Goal: Task Accomplishment & Management: Complete application form

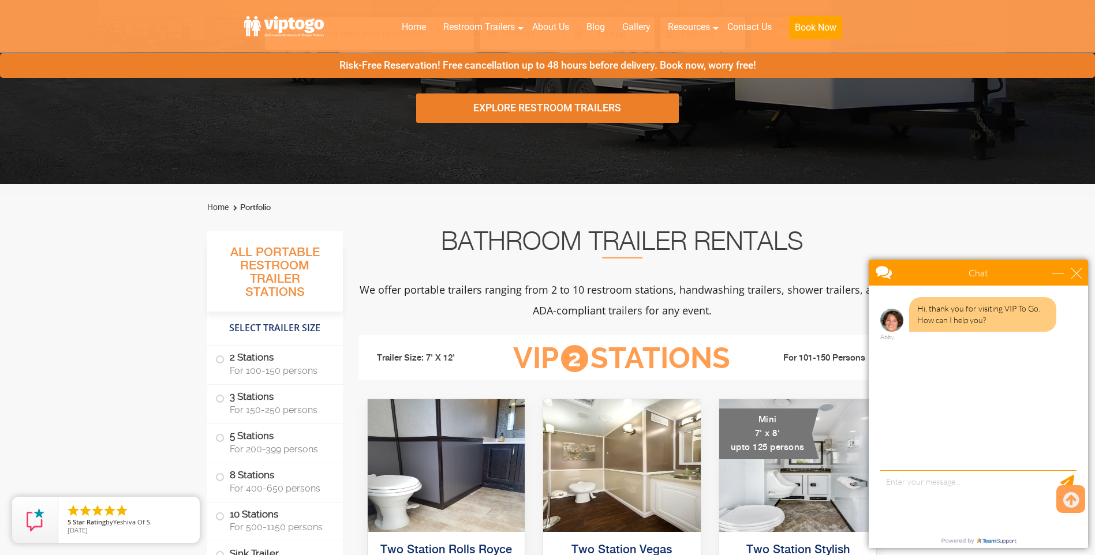
scroll to position [289, 0]
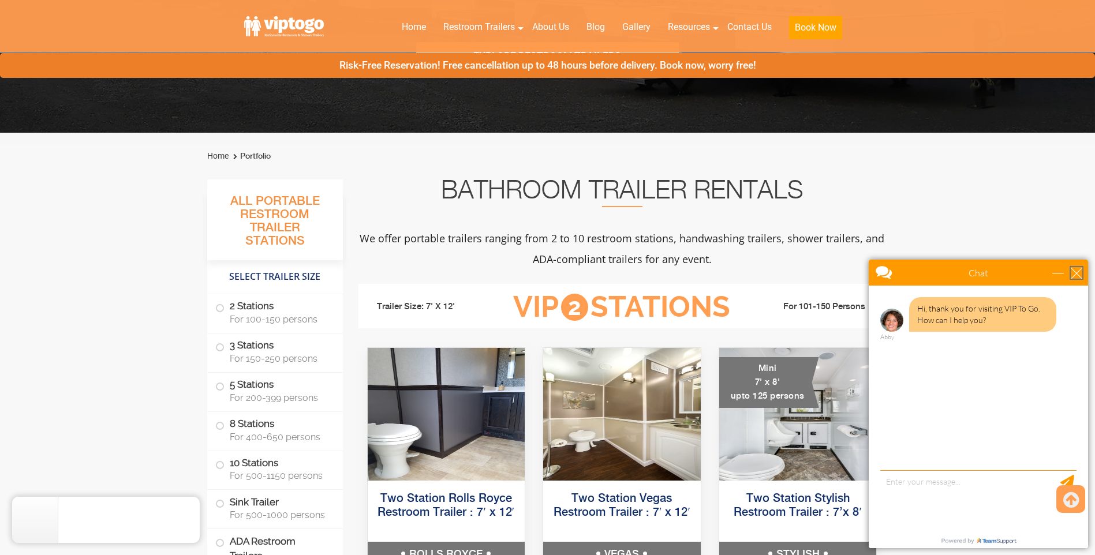
click at [1078, 267] on div "close" at bounding box center [1077, 273] width 12 height 12
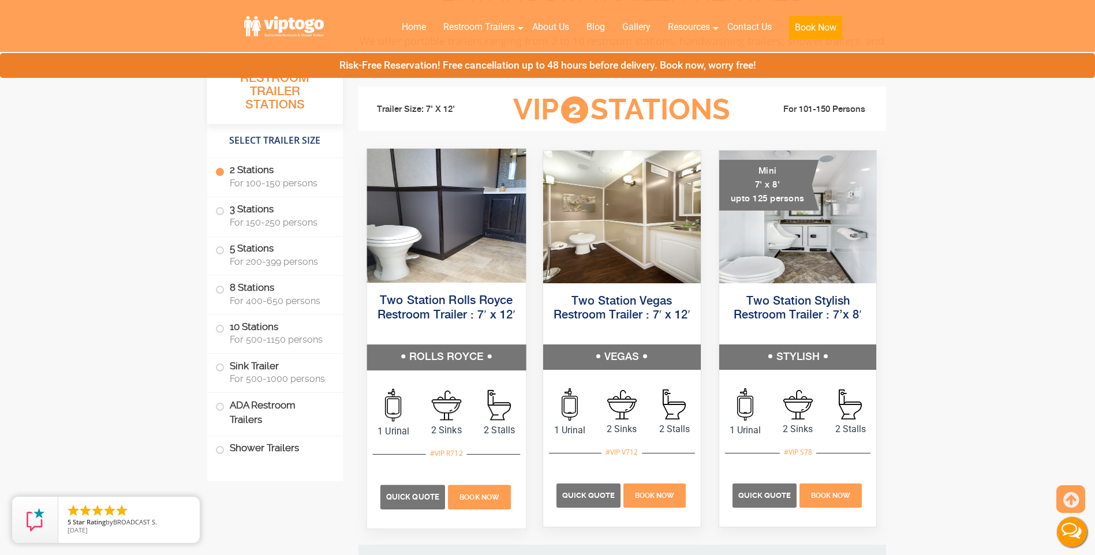
scroll to position [542, 0]
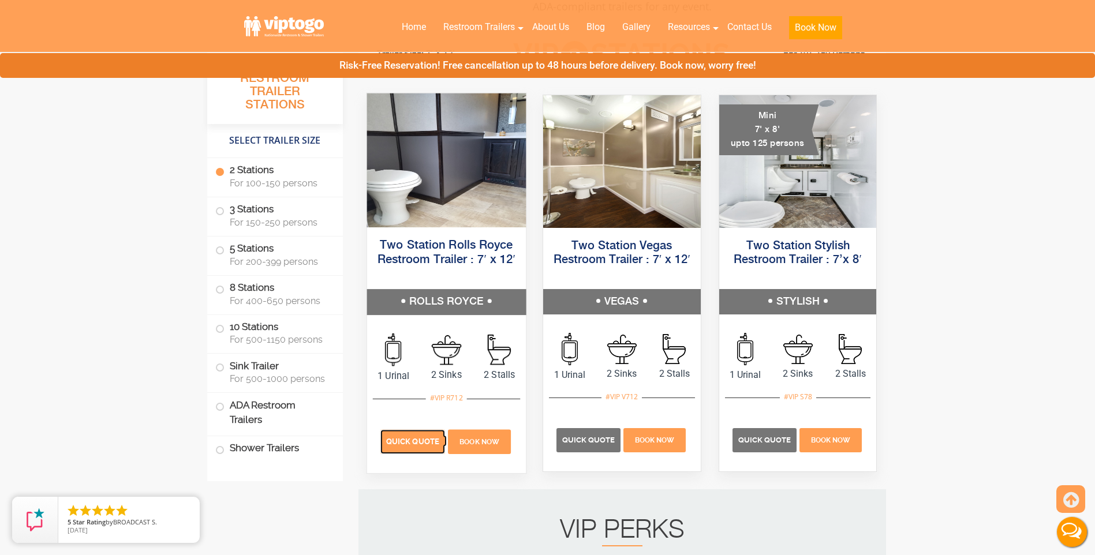
click at [415, 440] on span "Quick Quote" at bounding box center [412, 442] width 53 height 9
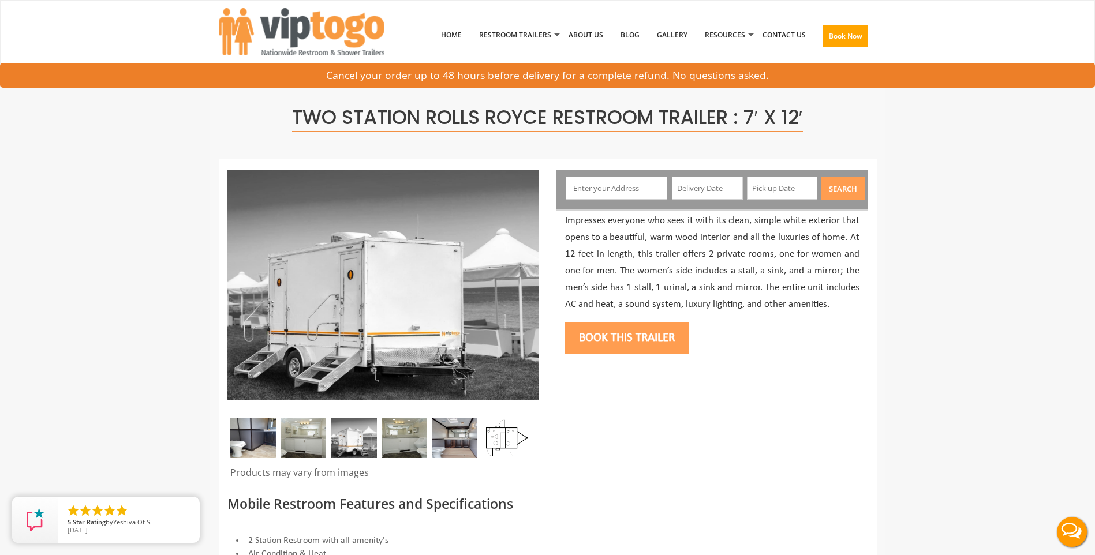
click at [648, 191] on input "text" at bounding box center [617, 188] width 102 height 23
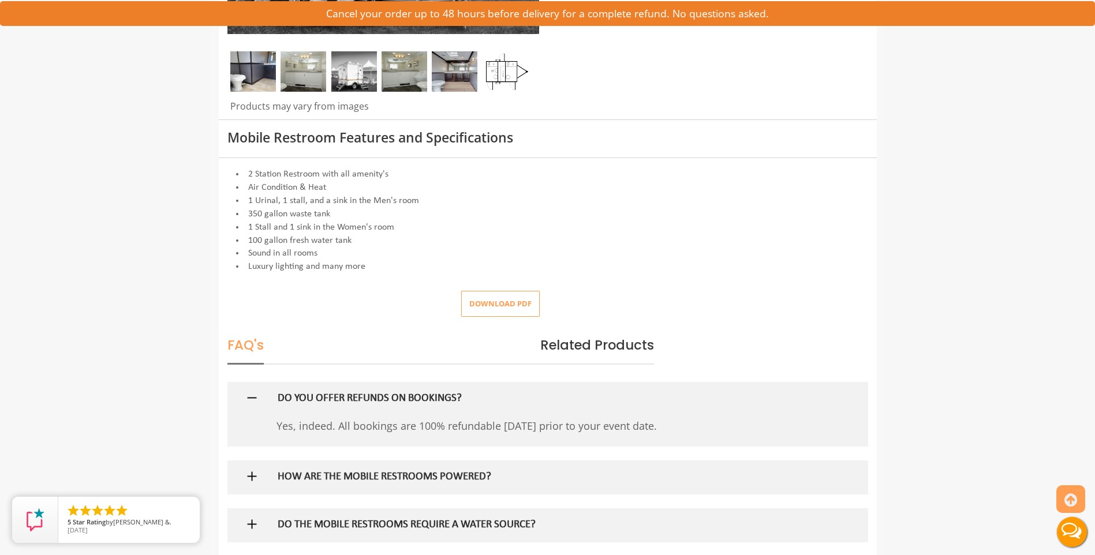
scroll to position [346, 0]
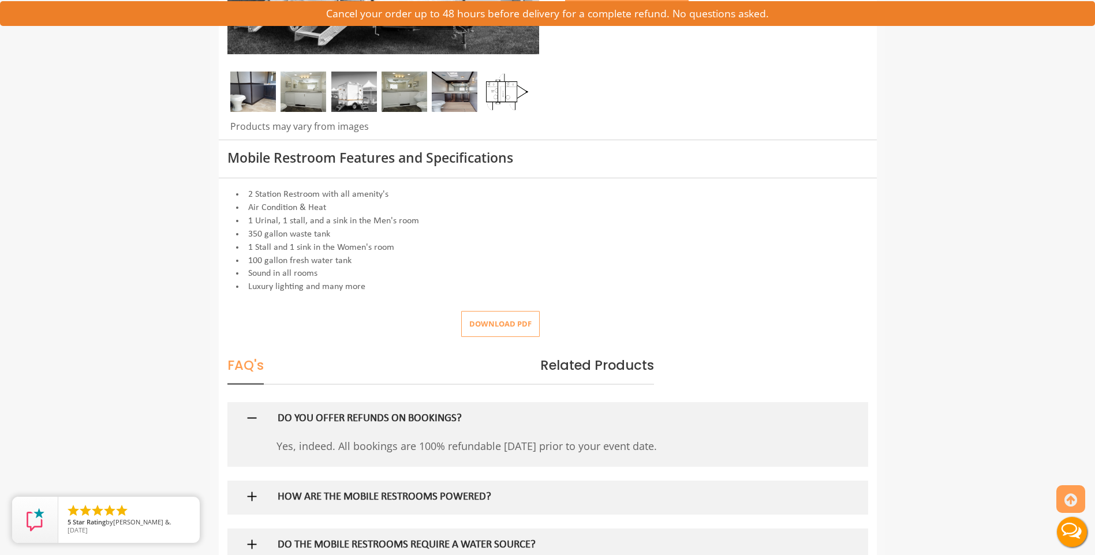
click at [245, 496] on img at bounding box center [252, 497] width 14 height 14
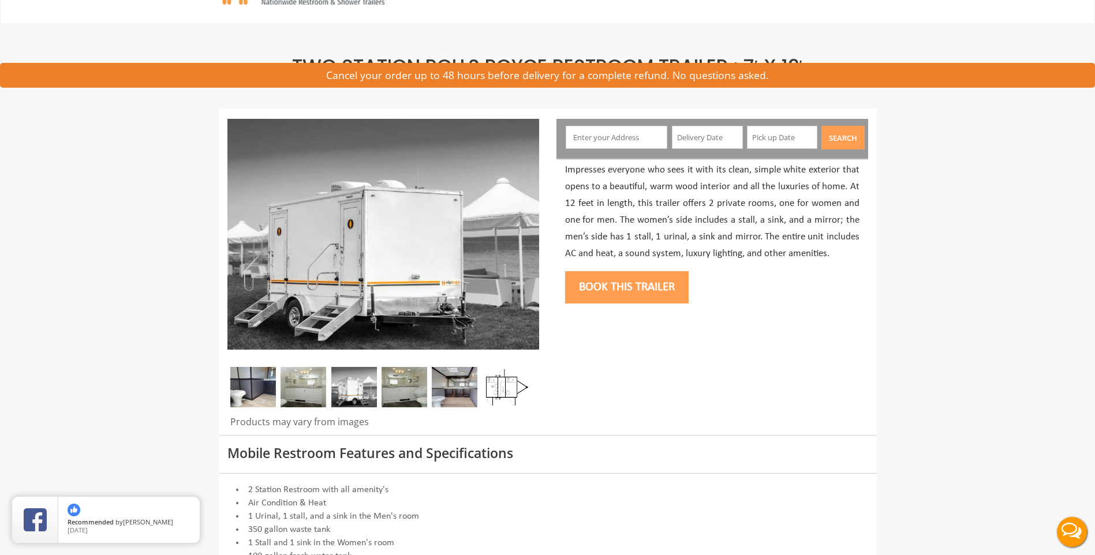
scroll to position [0, 0]
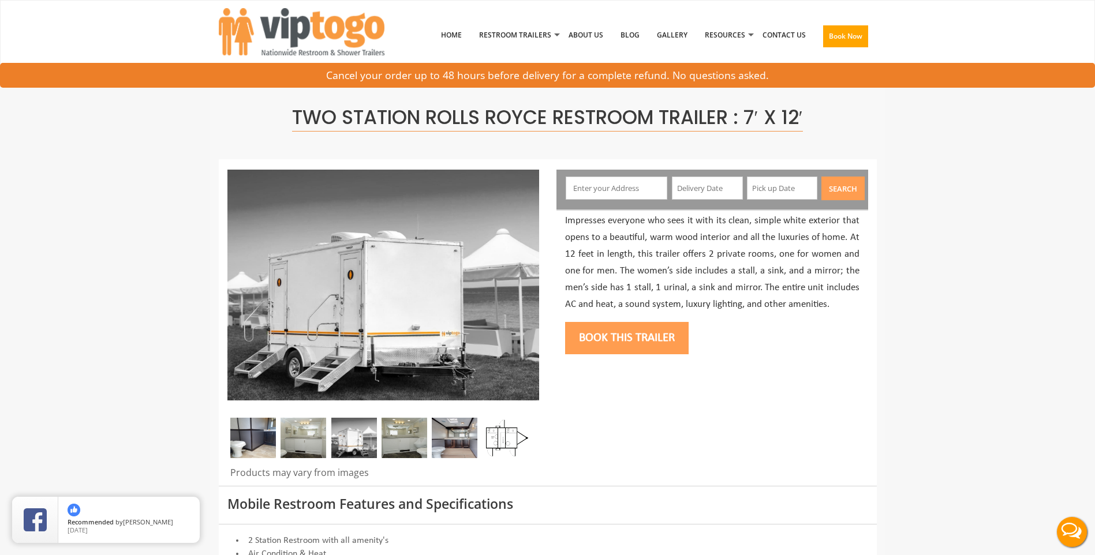
click at [622, 182] on input "text" at bounding box center [617, 188] width 102 height 23
type input "28"
drag, startPoint x: 845, startPoint y: 406, endPoint x: 840, endPoint y: 401, distance: 7.0
click at [844, 406] on div at bounding box center [548, 323] width 658 height 326
